Goal: Communication & Community: Answer question/provide support

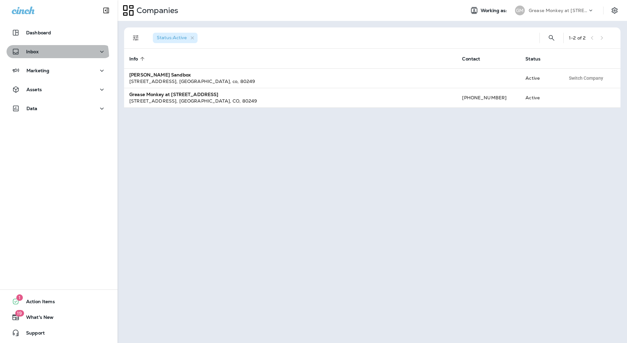
click at [47, 58] on button "Inbox" at bounding box center [59, 51] width 104 height 13
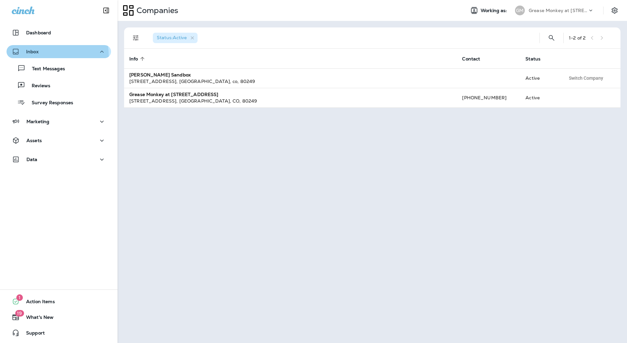
click at [47, 55] on button "Inbox" at bounding box center [59, 51] width 104 height 13
click at [50, 55] on button "Inbox" at bounding box center [59, 51] width 104 height 13
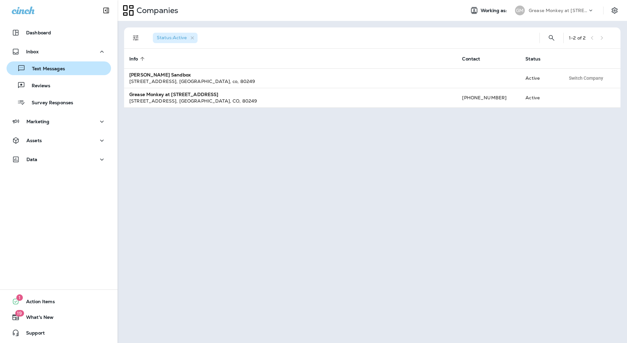
click at [49, 73] on div "Text Messages Reviews Survey Responses" at bounding box center [59, 83] width 104 height 51
click at [49, 73] on button "Text Messages" at bounding box center [59, 68] width 104 height 14
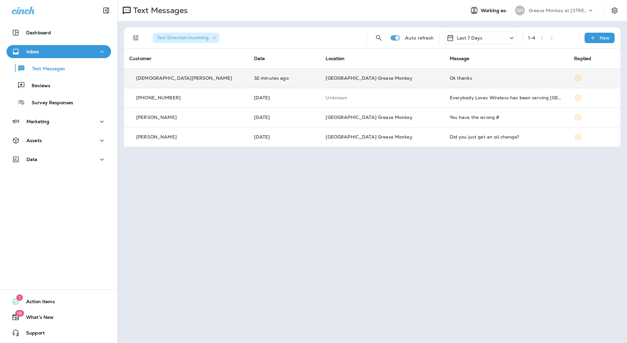
click at [160, 78] on p "[DEMOGRAPHIC_DATA][PERSON_NAME]" at bounding box center [184, 77] width 96 height 5
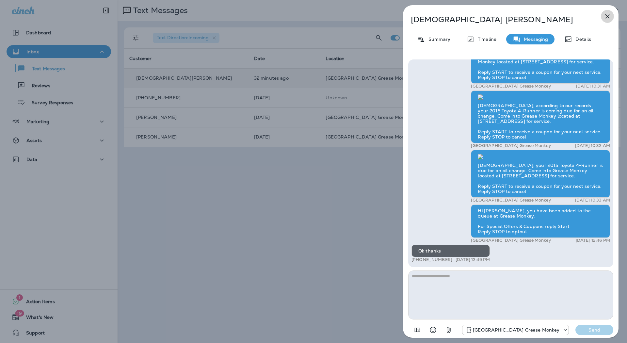
click at [605, 14] on icon "button" at bounding box center [607, 16] width 8 height 8
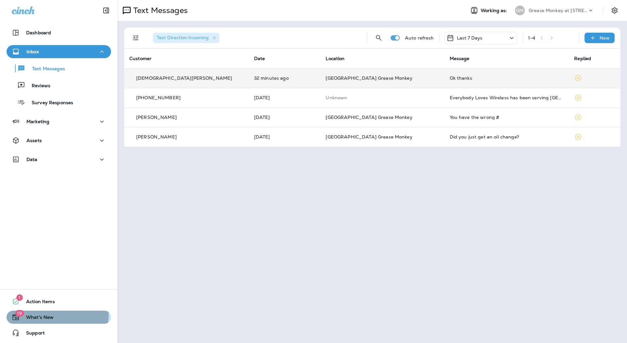
click at [45, 313] on div "19 What's New" at bounding box center [30, 317] width 47 height 8
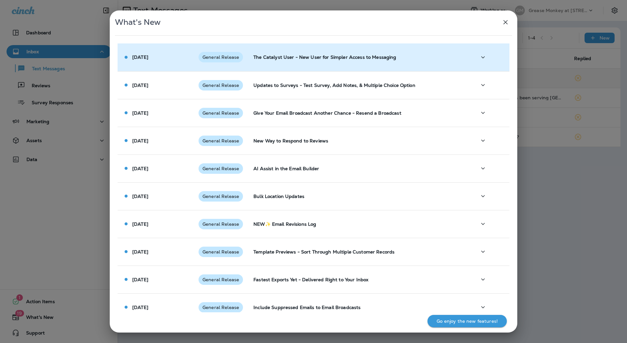
click at [368, 61] on td "The Catalyst User - New User for Simpler Access to Messaging" at bounding box center [359, 57] width 223 height 28
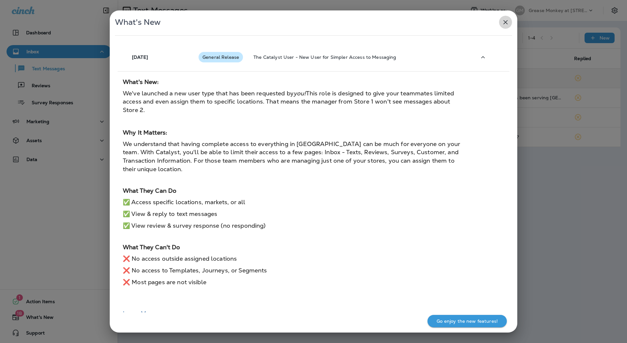
click at [506, 23] on icon "button" at bounding box center [505, 22] width 8 height 8
